Goal: Obtain resource: Obtain resource

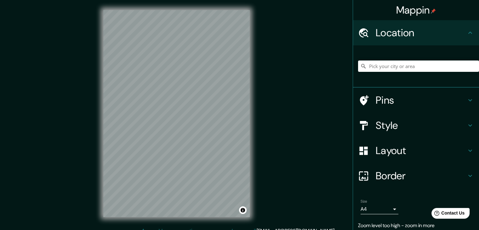
click at [250, 86] on div "© Mapbox © OpenStreetMap Improve this map" at bounding box center [176, 113] width 166 height 227
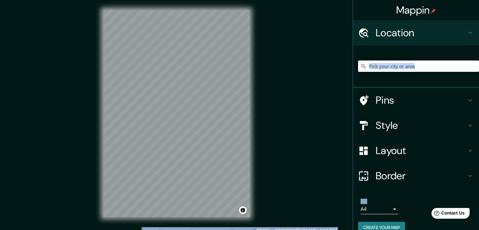
drag, startPoint x: 473, startPoint y: 58, endPoint x: 480, endPoint y: 82, distance: 24.6
click at [478, 82] on html "Mappin Location Pins Style Layout Border Choose a border. Hint : you can make l…" at bounding box center [239, 115] width 479 height 230
click at [443, 54] on div at bounding box center [418, 65] width 121 height 31
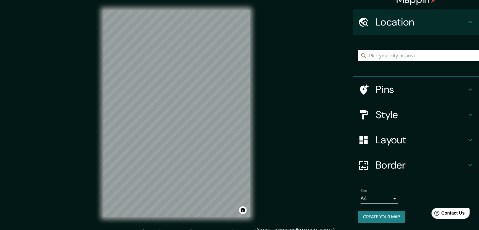
click at [395, 211] on button "Create your map" at bounding box center [381, 217] width 47 height 12
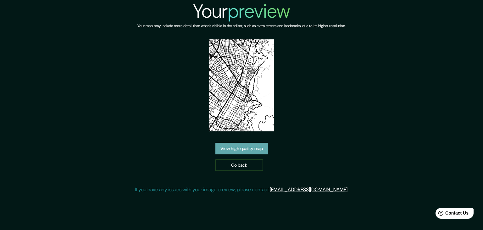
click at [240, 151] on link "View high quality map" at bounding box center [242, 149] width 53 height 12
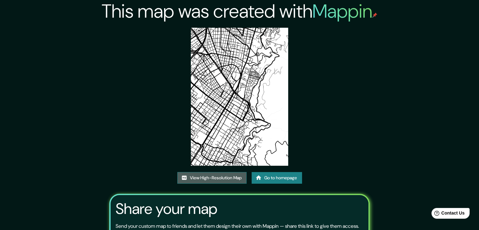
click at [224, 178] on link "View High-Resolution Map" at bounding box center [211, 178] width 69 height 12
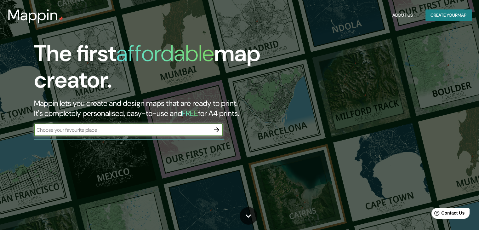
click at [214, 130] on icon "button" at bounding box center [216, 129] width 5 height 5
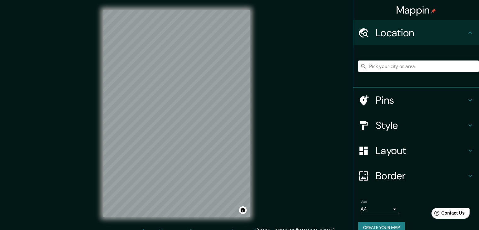
scroll to position [11, 0]
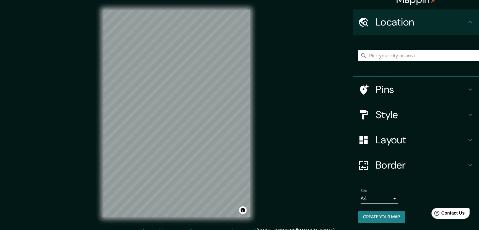
click at [386, 207] on div "Size A4 single Create your map" at bounding box center [416, 207] width 116 height 42
click at [389, 211] on button "Create your map" at bounding box center [381, 217] width 47 height 12
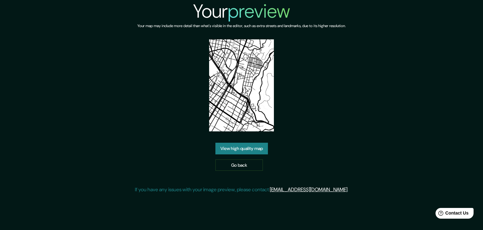
click at [252, 148] on link "View high quality map" at bounding box center [242, 149] width 53 height 12
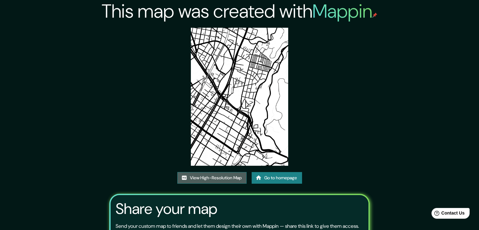
click at [229, 181] on link "View High-Resolution Map" at bounding box center [211, 178] width 69 height 12
